Goal: Book appointment/travel/reservation

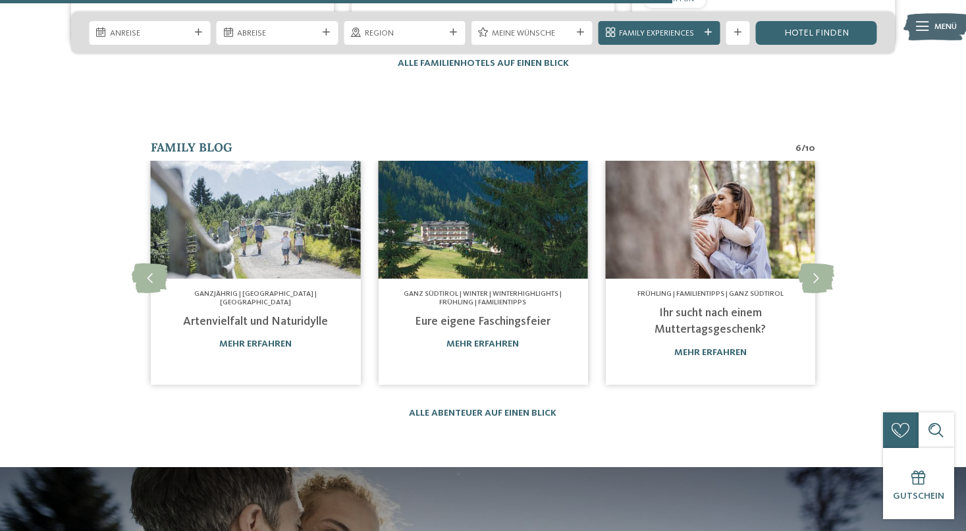
scroll to position [2108, 0]
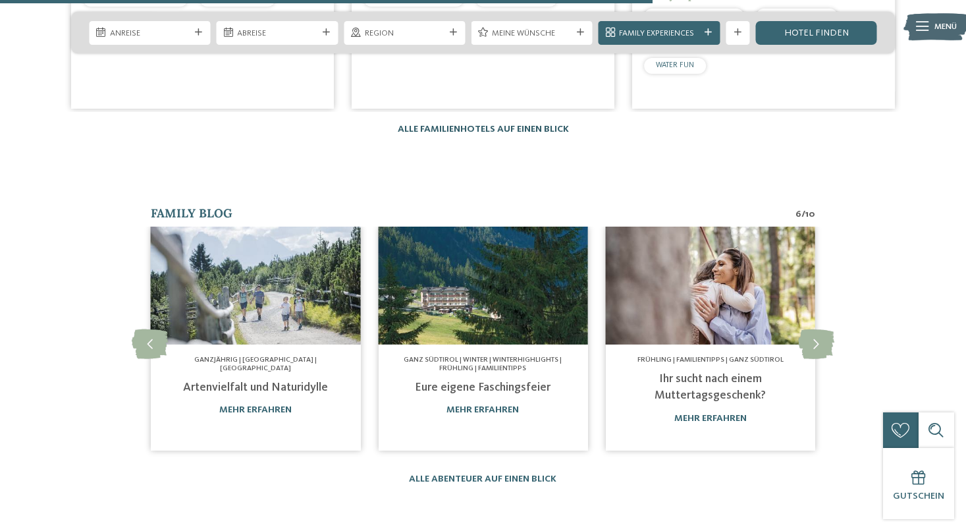
click at [514, 124] on link "Alle Familienhotels auf einen Blick" at bounding box center [483, 128] width 171 height 9
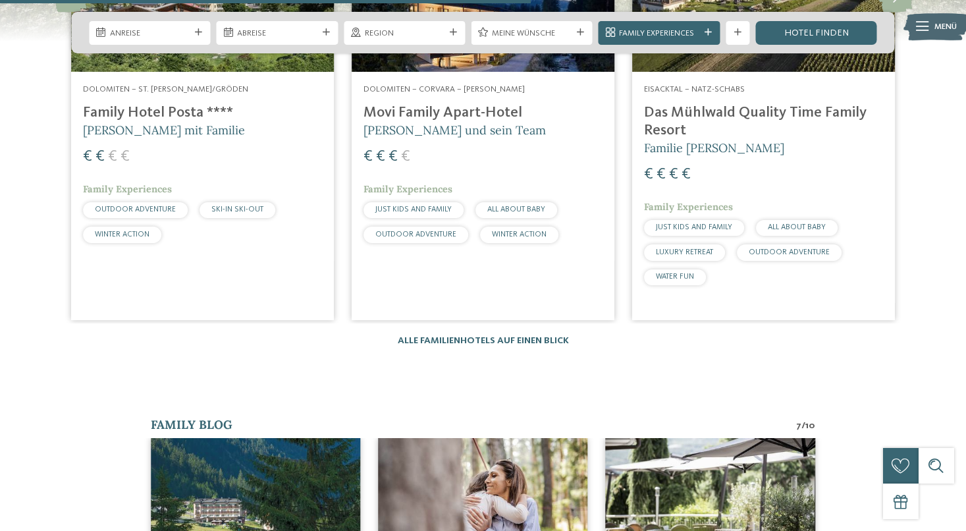
scroll to position [1713, 0]
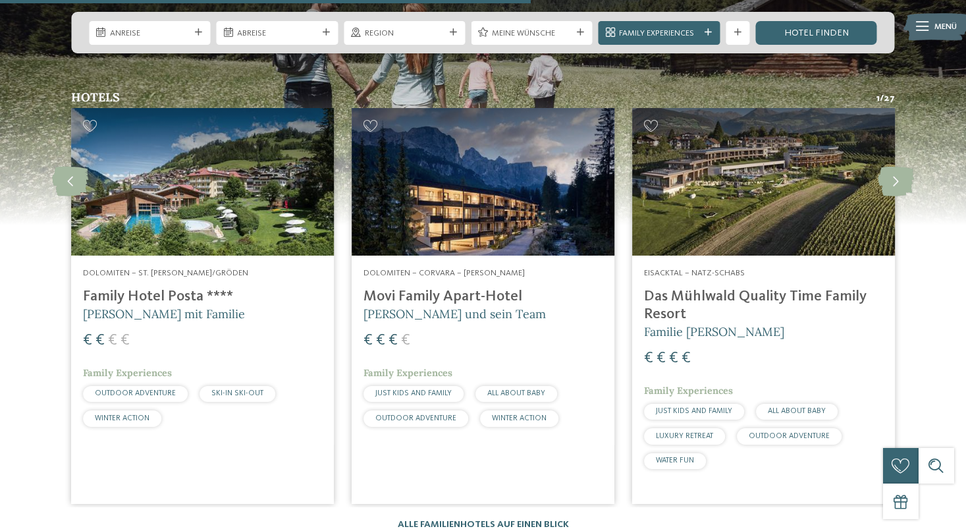
click at [185, 256] on div "Dolomiten – St. Christina/Gröden Family Hotel Posta **** Elisabeth Ploner mit F…" at bounding box center [202, 350] width 263 height 189
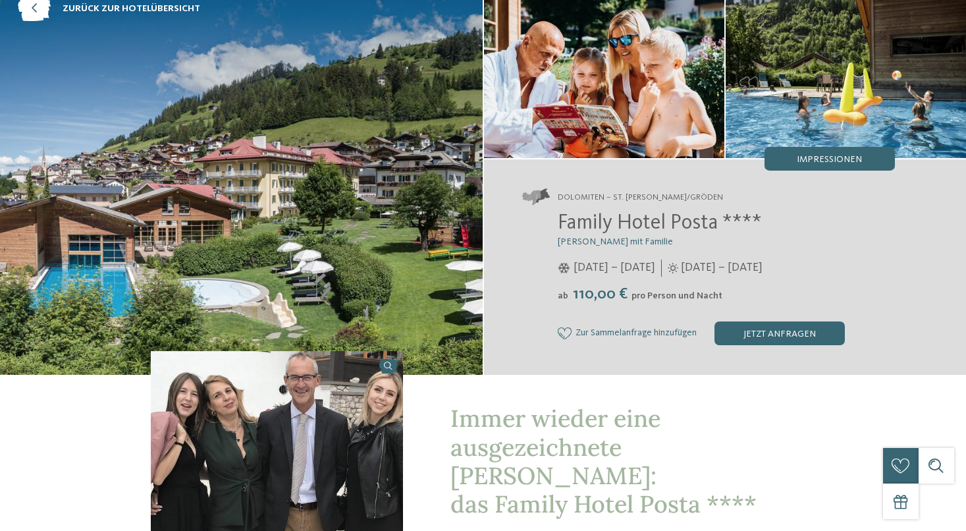
scroll to position [198, 0]
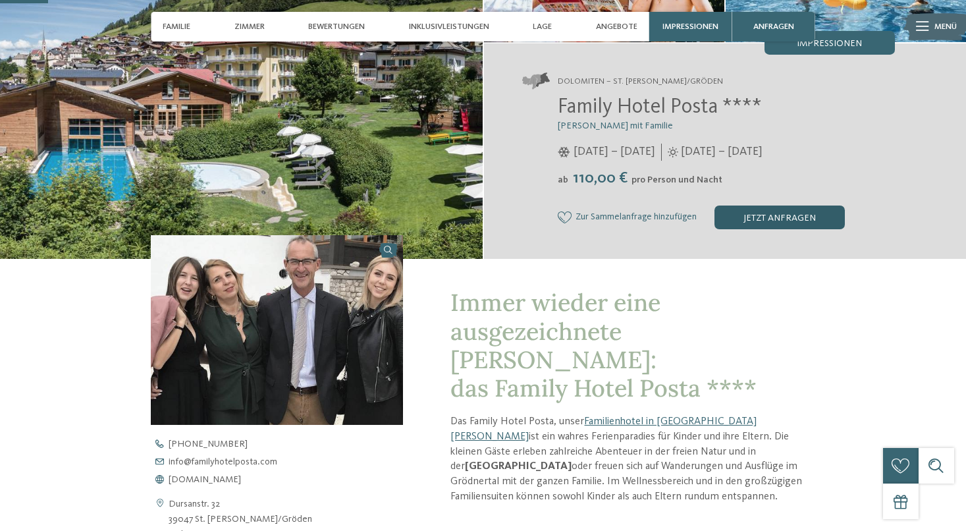
click at [772, 217] on div "jetzt anfragen" at bounding box center [780, 218] width 130 height 24
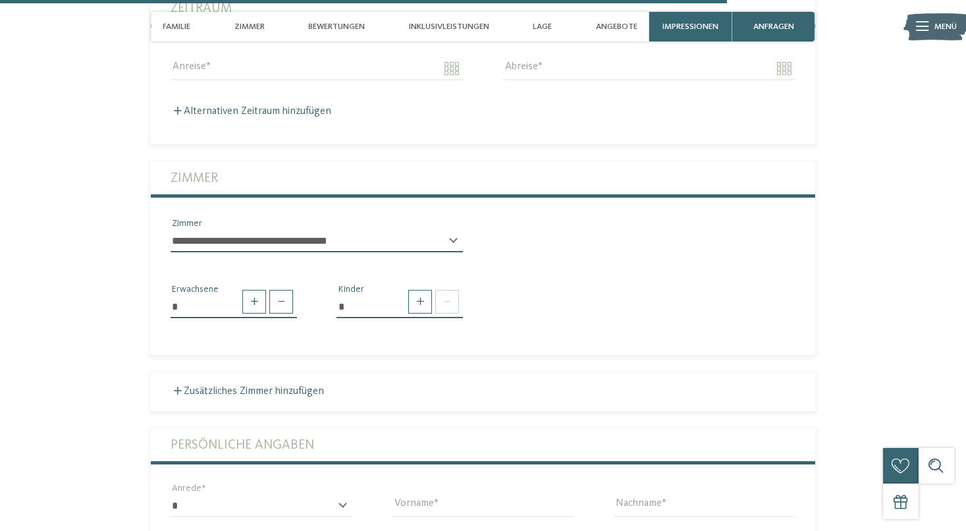
scroll to position [2991, 0]
click at [449, 289] on span at bounding box center [447, 301] width 24 height 24
click at [419, 289] on span at bounding box center [420, 301] width 24 height 24
click at [422, 289] on span at bounding box center [420, 301] width 24 height 24
type input "*"
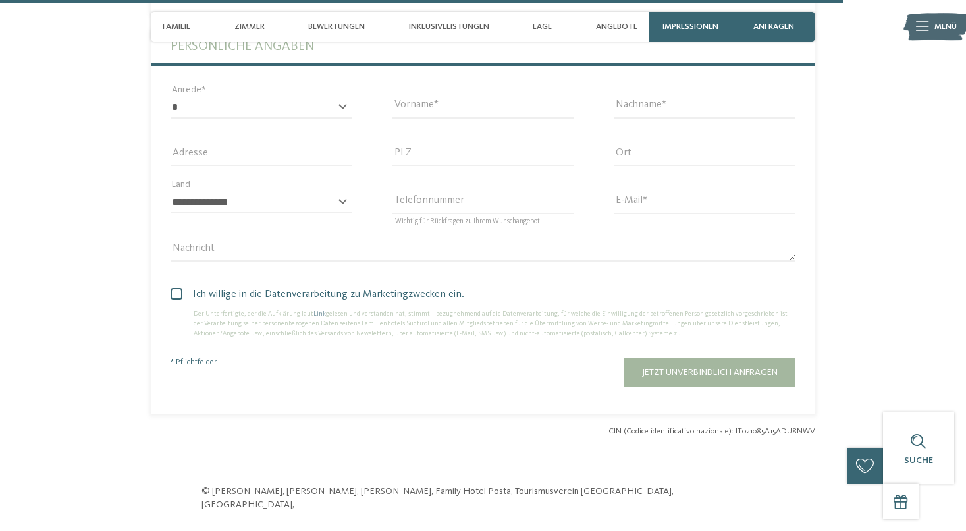
scroll to position [3584, 0]
